Goal: Task Accomplishment & Management: Manage account settings

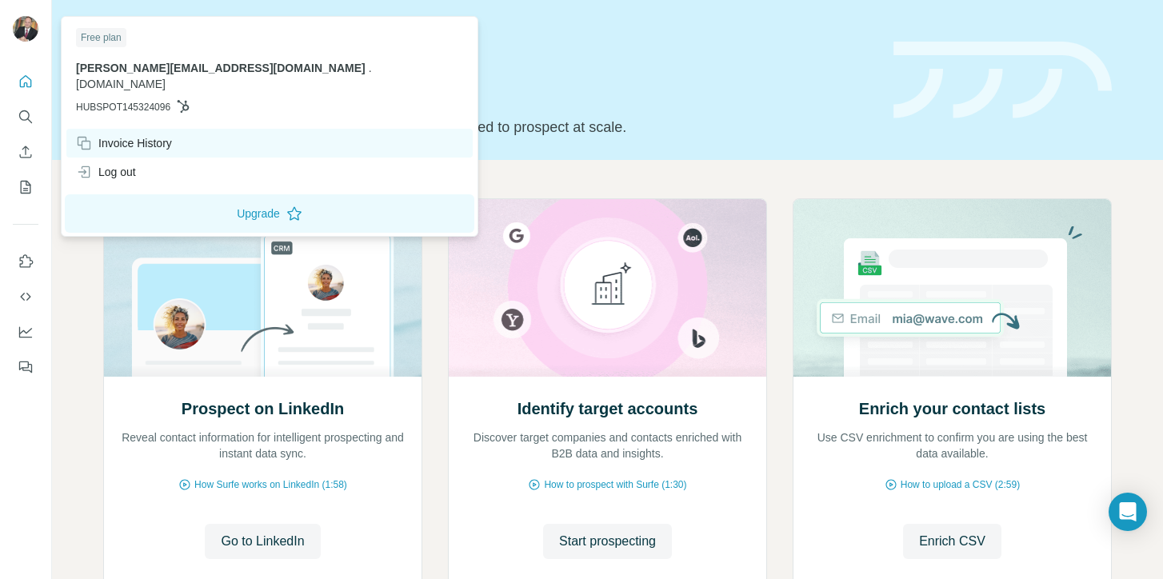
click at [142, 135] on div "Invoice History" at bounding box center [124, 143] width 96 height 16
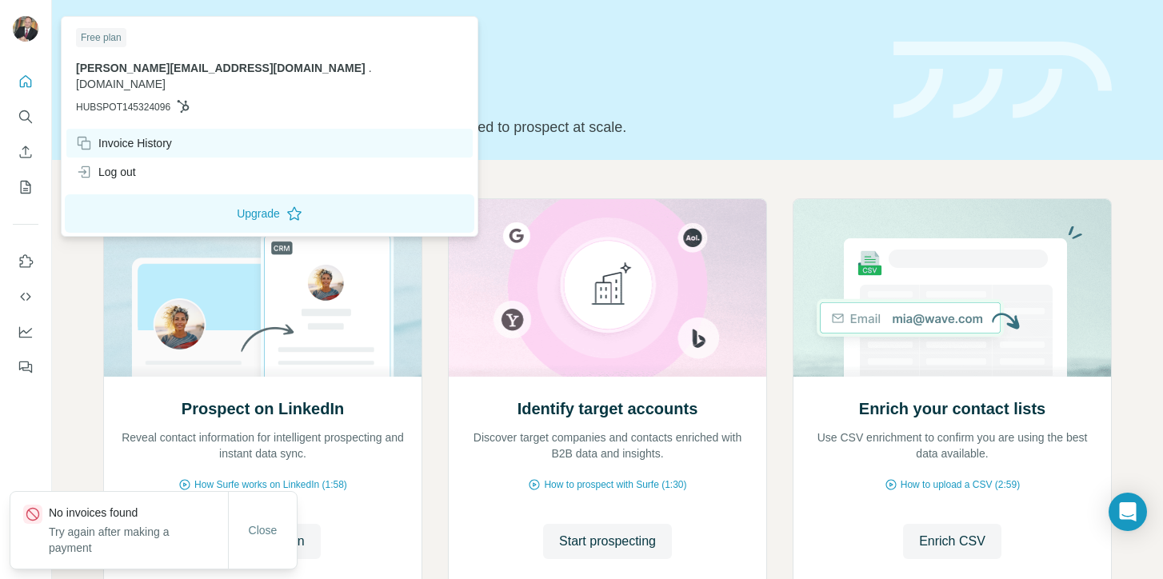
click at [142, 135] on div "Invoice History" at bounding box center [124, 143] width 96 height 16
click at [154, 135] on div "Invoice History" at bounding box center [124, 143] width 96 height 16
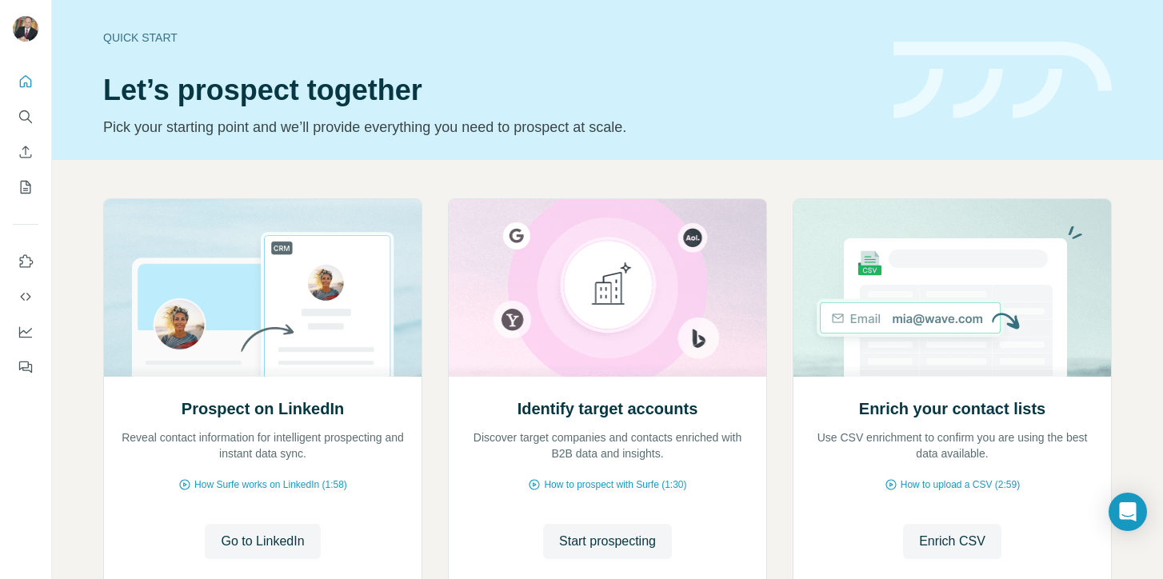
click at [86, 286] on div "Prospect on LinkedIn Reveal contact information for intelligent prospecting and…" at bounding box center [607, 425] width 1111 height 531
click at [25, 331] on icon "Dashboard" at bounding box center [26, 332] width 16 height 16
click at [24, 332] on icon "Dashboard" at bounding box center [26, 332] width 16 height 16
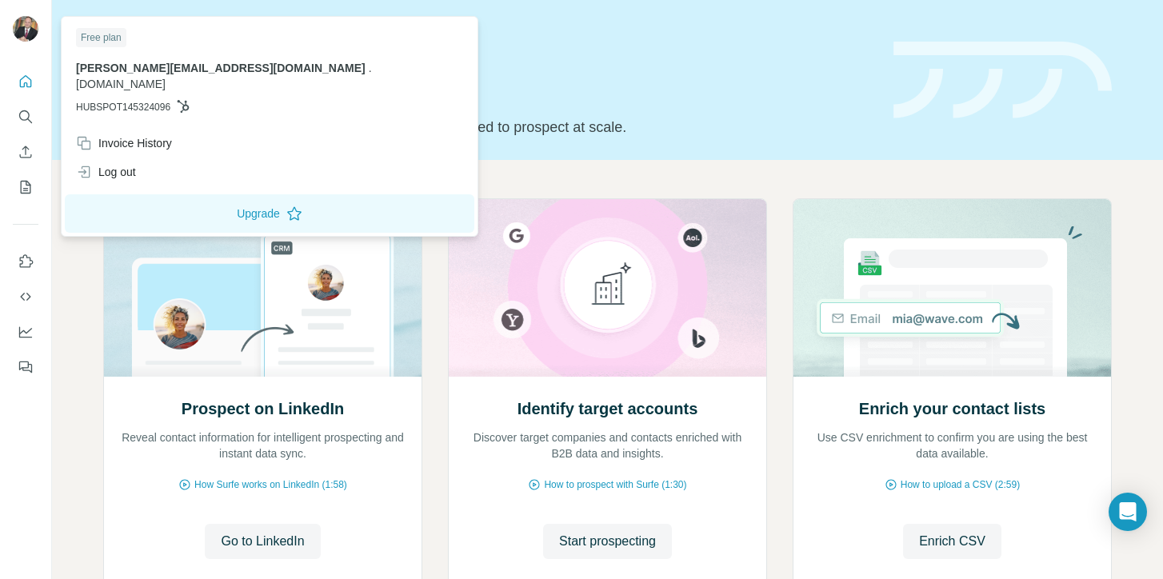
click at [105, 38] on div "Free plan" at bounding box center [101, 37] width 50 height 19
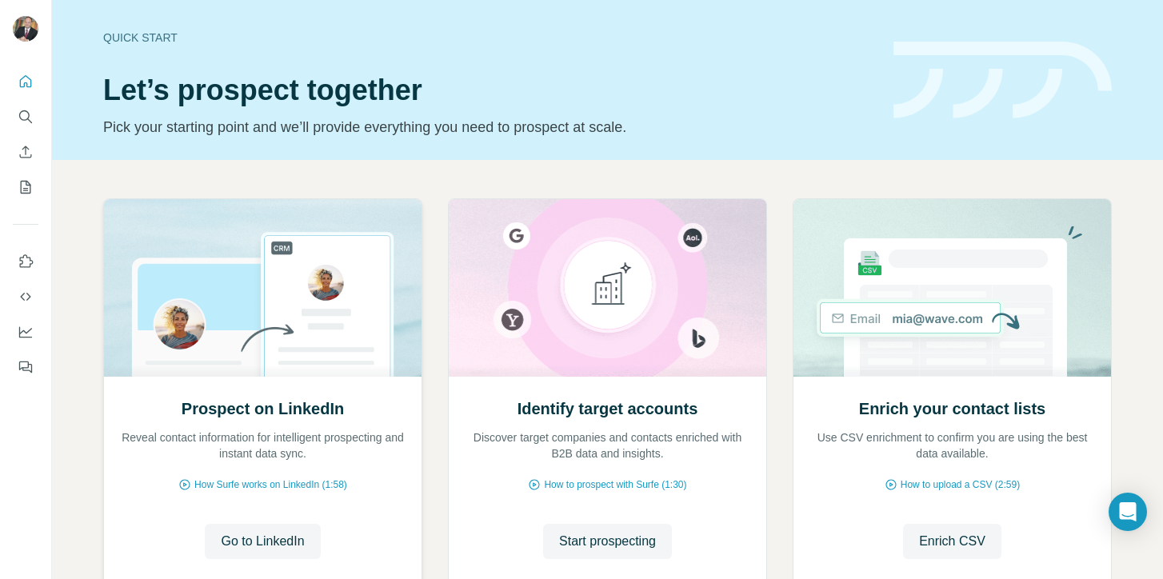
scroll to position [112, 0]
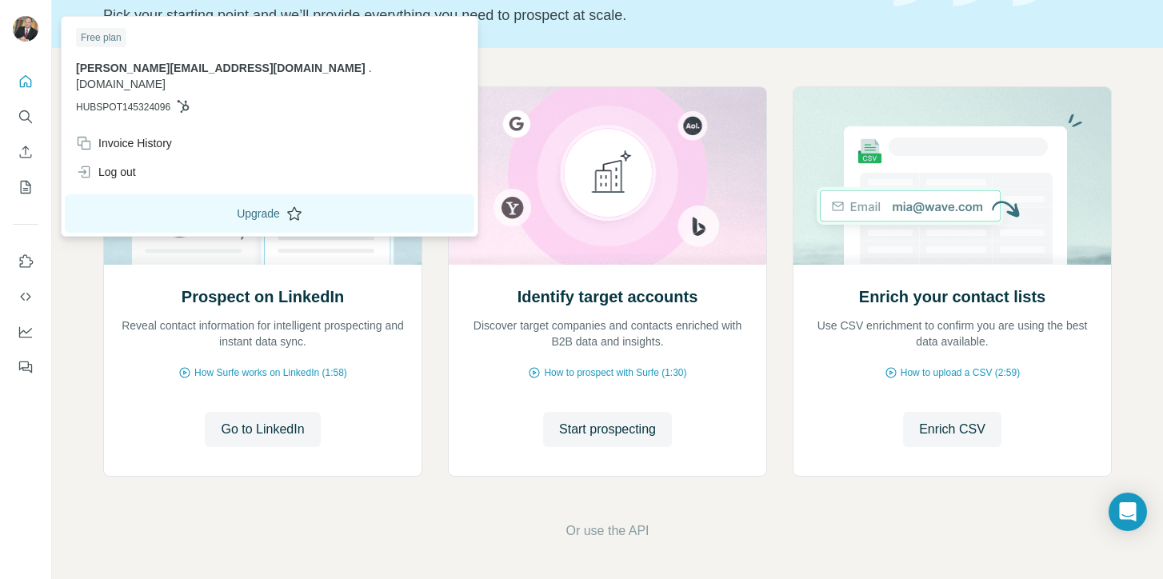
click at [187, 199] on button "Upgrade" at bounding box center [269, 213] width 409 height 38
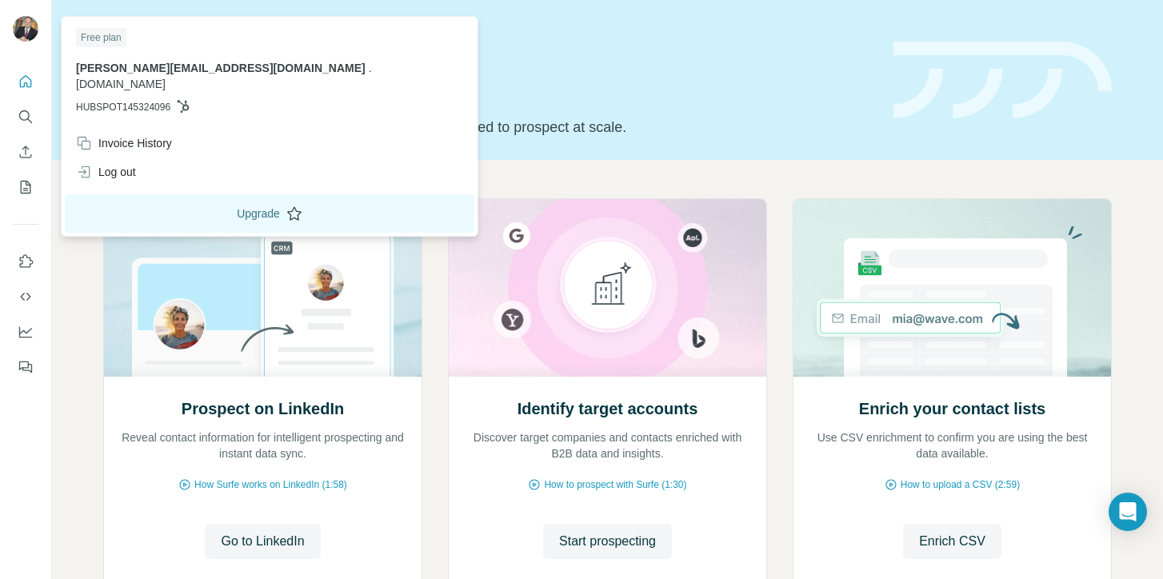
click at [196, 194] on button "Upgrade" at bounding box center [269, 213] width 409 height 38
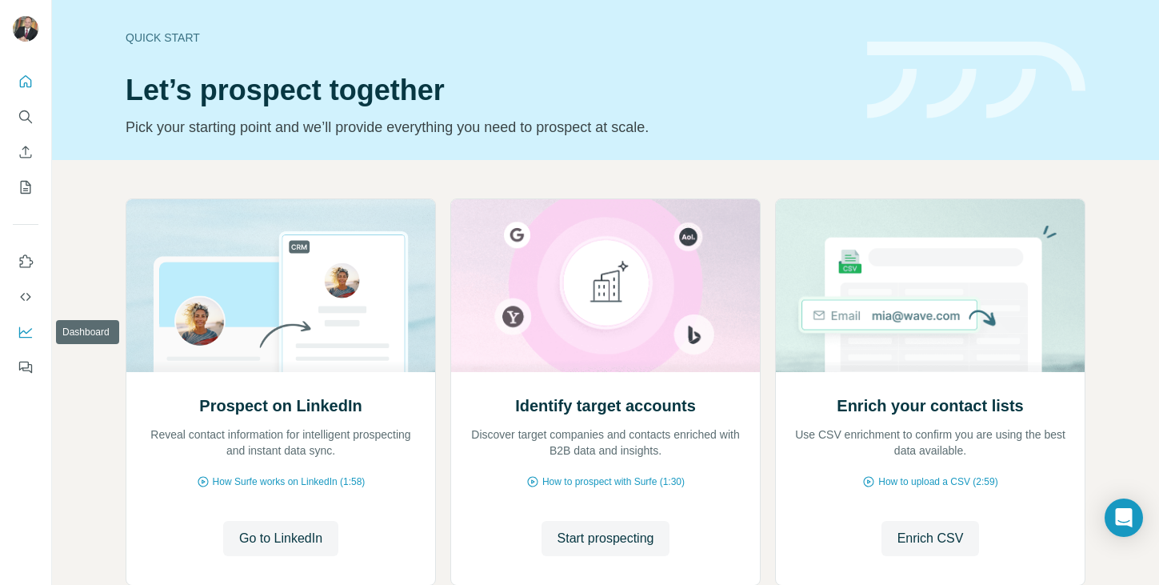
click at [27, 329] on icon "Dashboard" at bounding box center [26, 332] width 16 height 16
